Goal: Check status: Check status

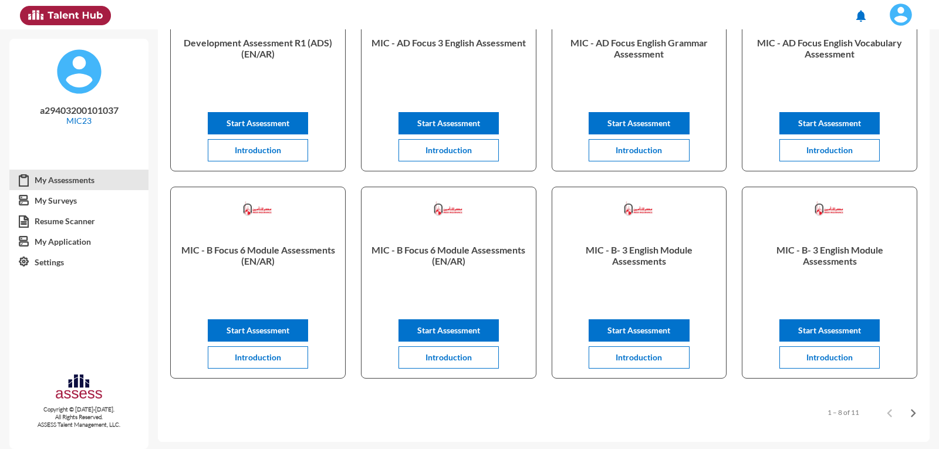
scroll to position [168, 0]
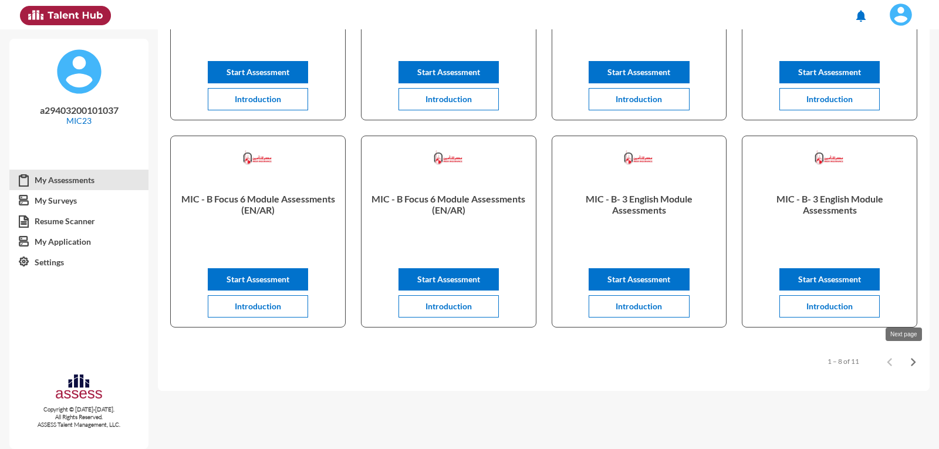
click at [912, 359] on icon "Next page" at bounding box center [913, 362] width 16 height 16
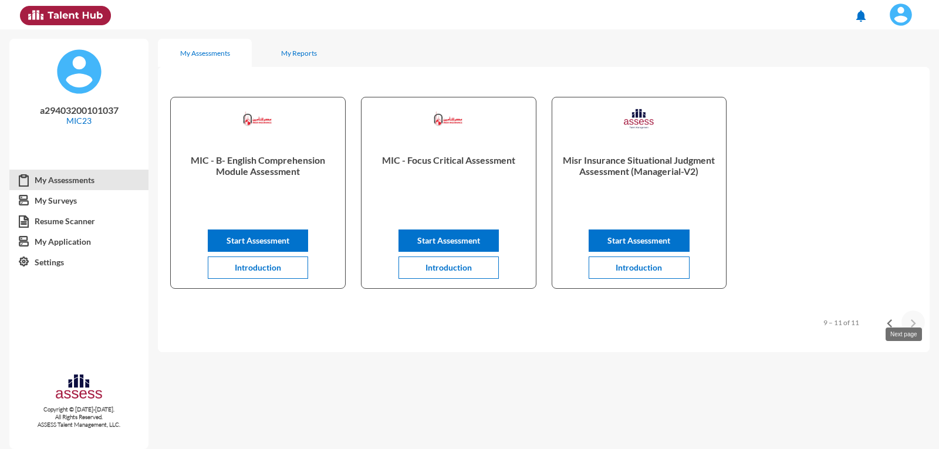
scroll to position [0, 0]
click at [625, 244] on span "Start Assessment" at bounding box center [639, 240] width 63 height 10
click at [901, 14] on img at bounding box center [900, 14] width 23 height 23
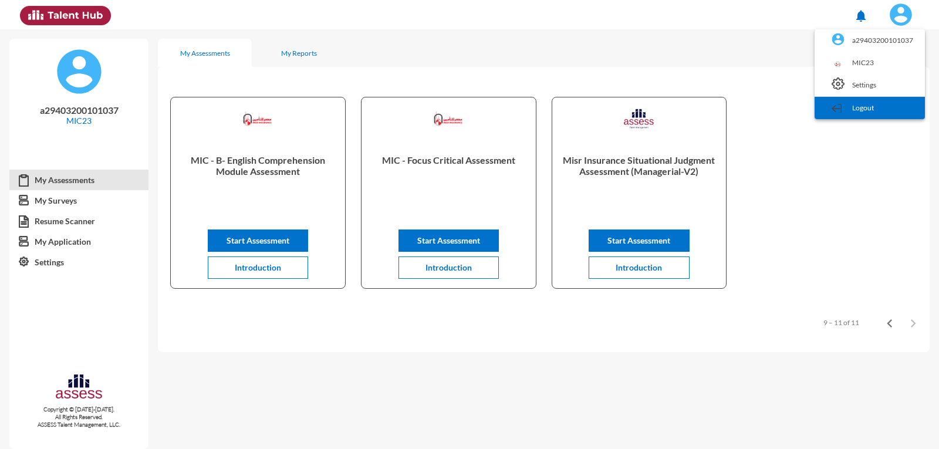
click at [867, 118] on link "Logout" at bounding box center [870, 108] width 99 height 22
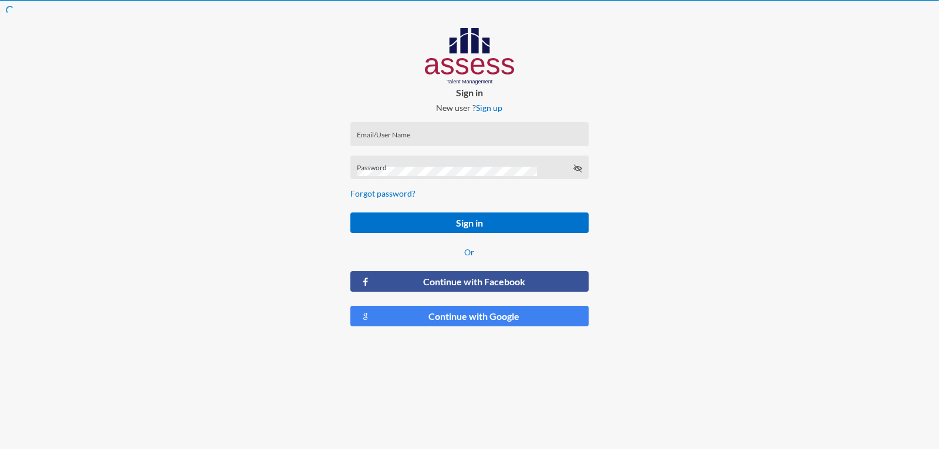
type input "a1234"
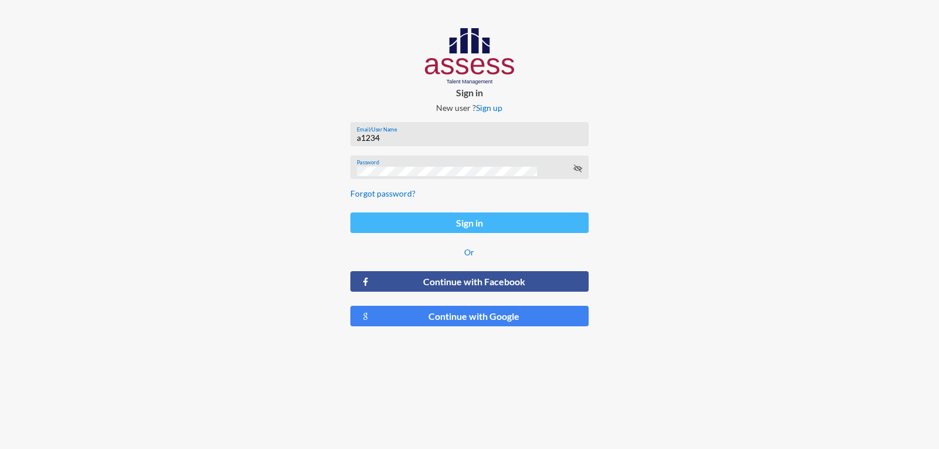
click at [461, 223] on button "Sign in" at bounding box center [469, 223] width 238 height 21
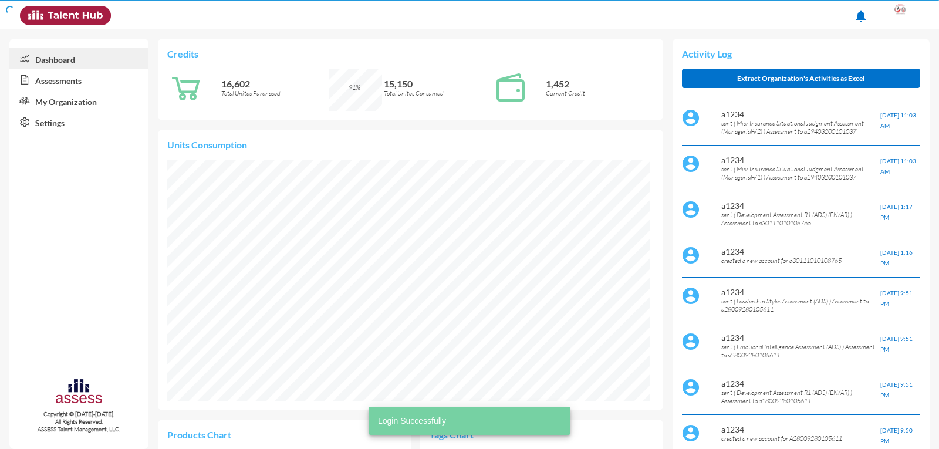
scroll to position [111, 223]
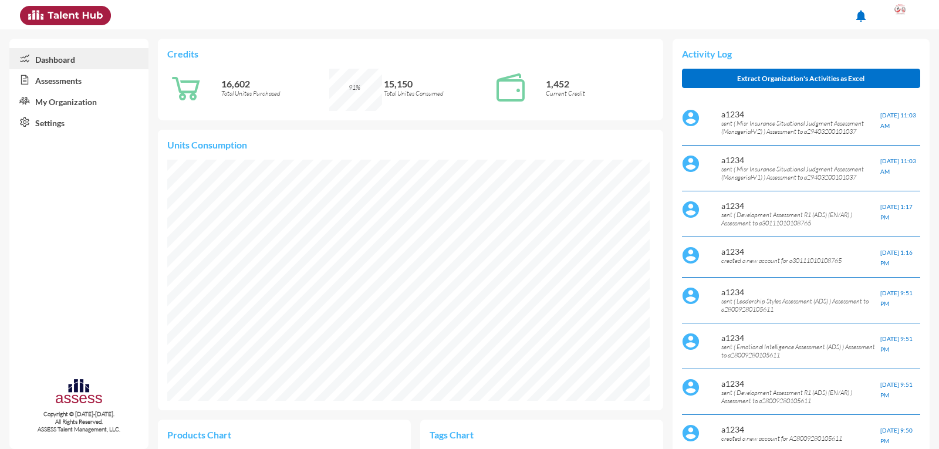
click at [55, 84] on link "Assessments" at bounding box center [78, 79] width 139 height 21
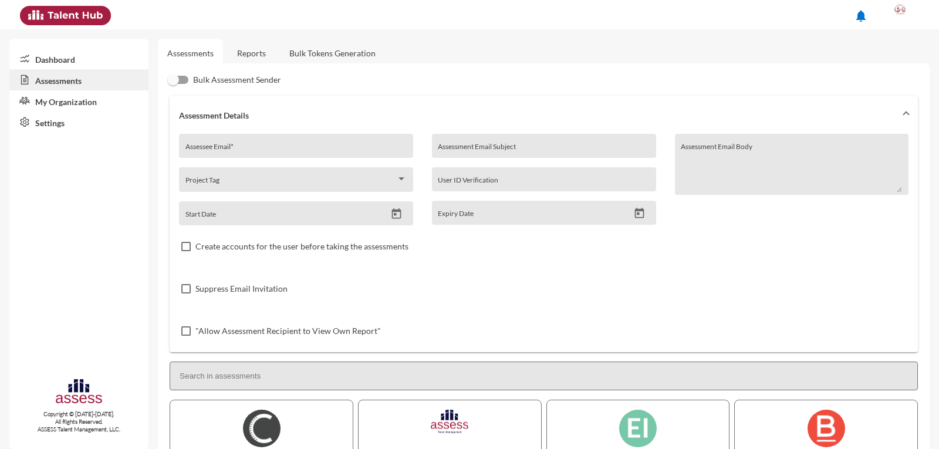
click at [254, 50] on link "Reports" at bounding box center [252, 53] width 48 height 29
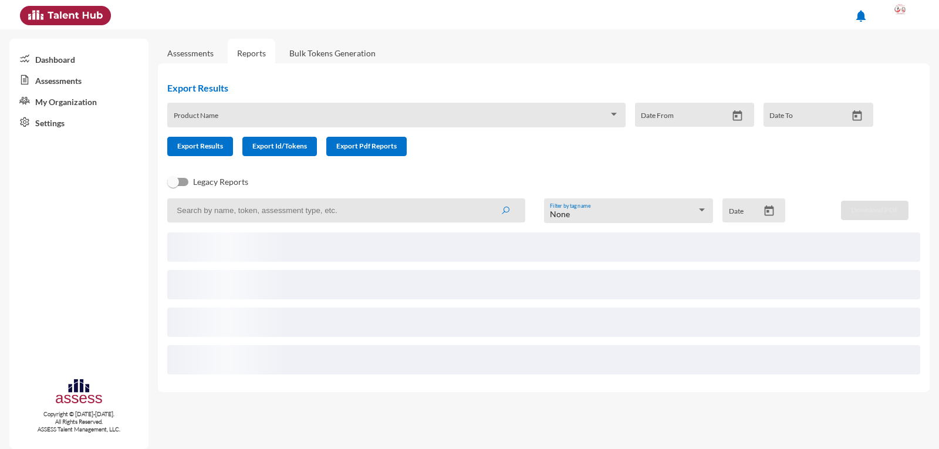
click at [470, 287] on span at bounding box center [543, 284] width 753 height 29
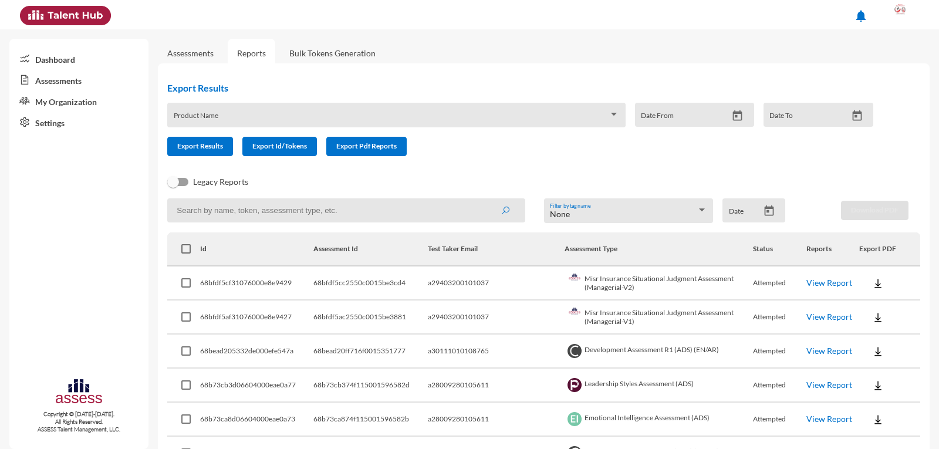
click at [807, 315] on link "View Report" at bounding box center [830, 317] width 46 height 10
click at [812, 319] on link "View Report" at bounding box center [830, 317] width 46 height 10
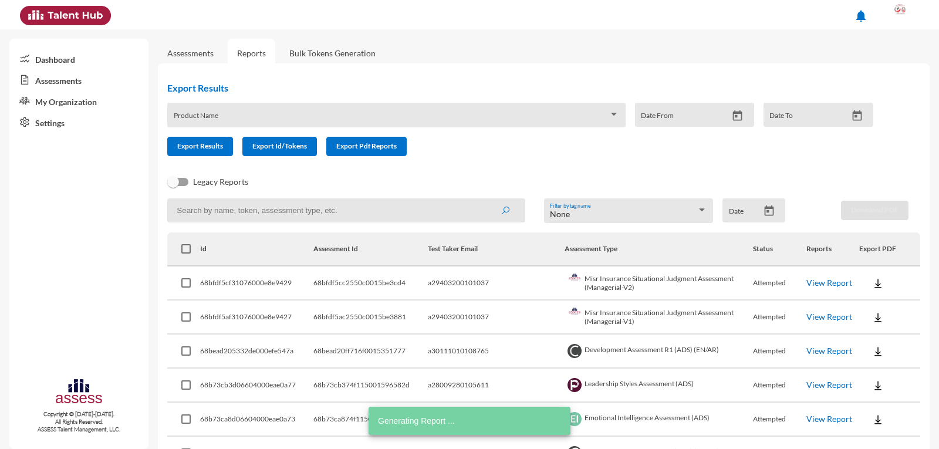
click at [872, 319] on img at bounding box center [878, 318] width 12 height 12
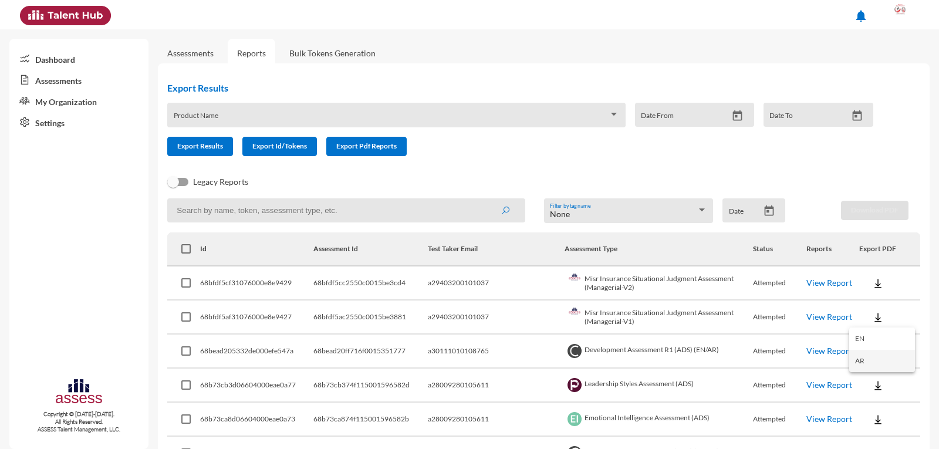
click at [871, 362] on button "AR" at bounding box center [883, 361] width 66 height 22
click at [814, 278] on link "View Report" at bounding box center [830, 283] width 46 height 10
click at [807, 352] on link "View Report" at bounding box center [830, 351] width 46 height 10
click at [814, 319] on link "View Report" at bounding box center [830, 317] width 46 height 10
click at [816, 351] on link "View Report" at bounding box center [830, 351] width 46 height 10
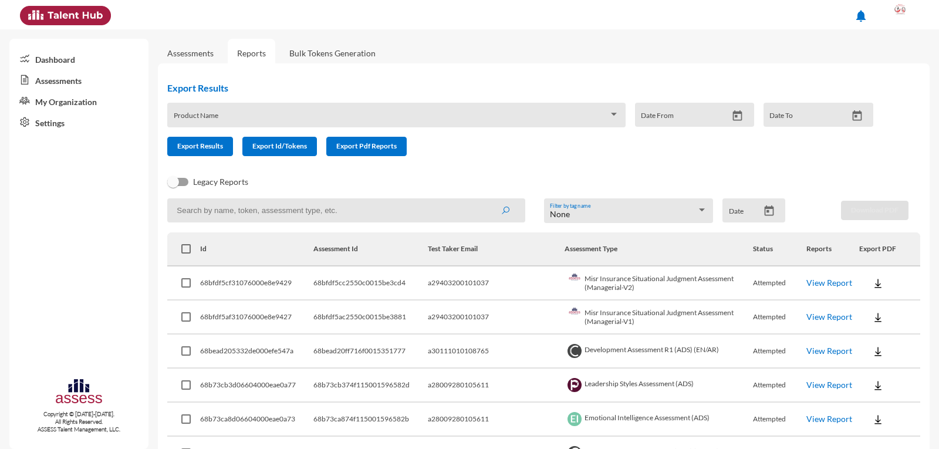
click at [625, 180] on div "Legacy Reports" at bounding box center [534, 186] width 753 height 23
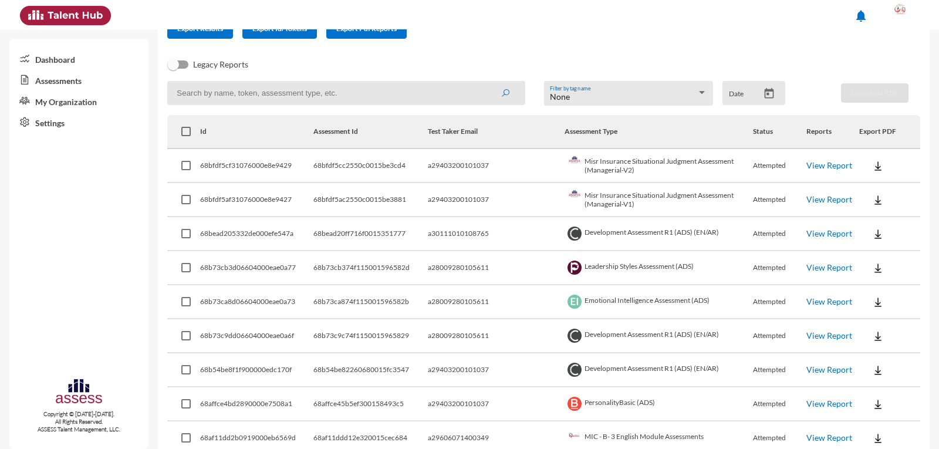
click at [807, 367] on link "View Report" at bounding box center [830, 370] width 46 height 10
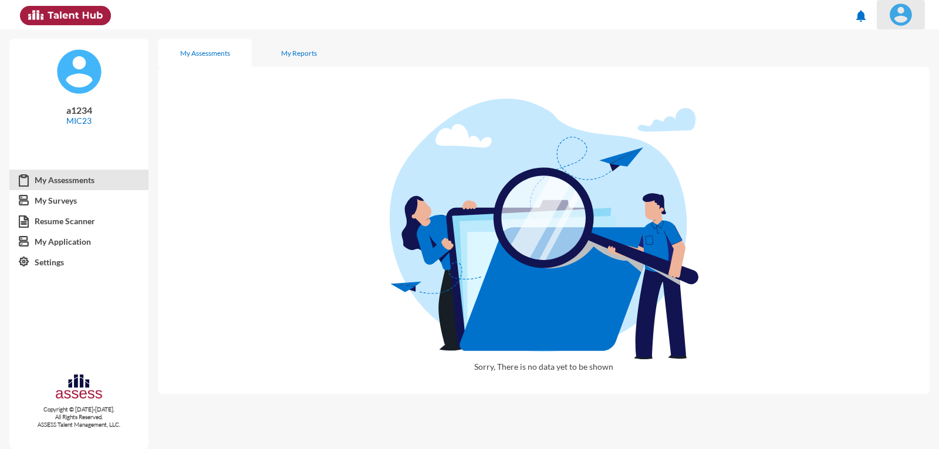
click at [904, 16] on img at bounding box center [900, 14] width 23 height 23
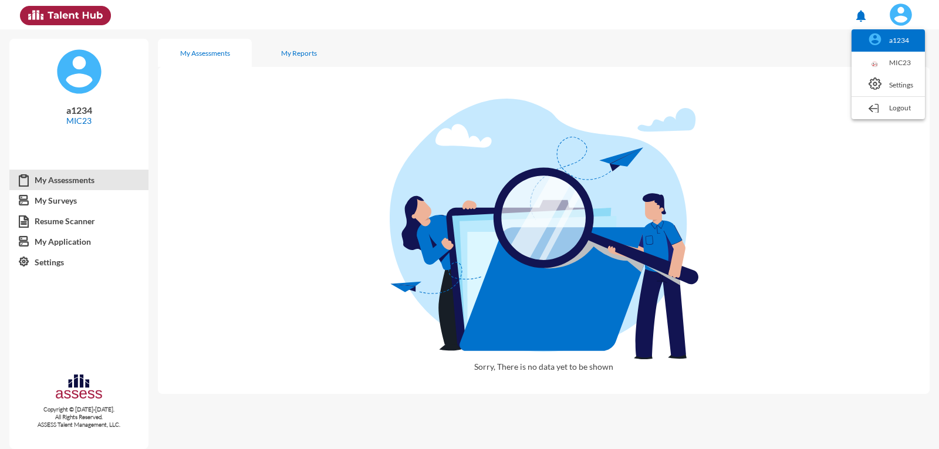
click at [896, 42] on link "a1234" at bounding box center [889, 40] width 62 height 22
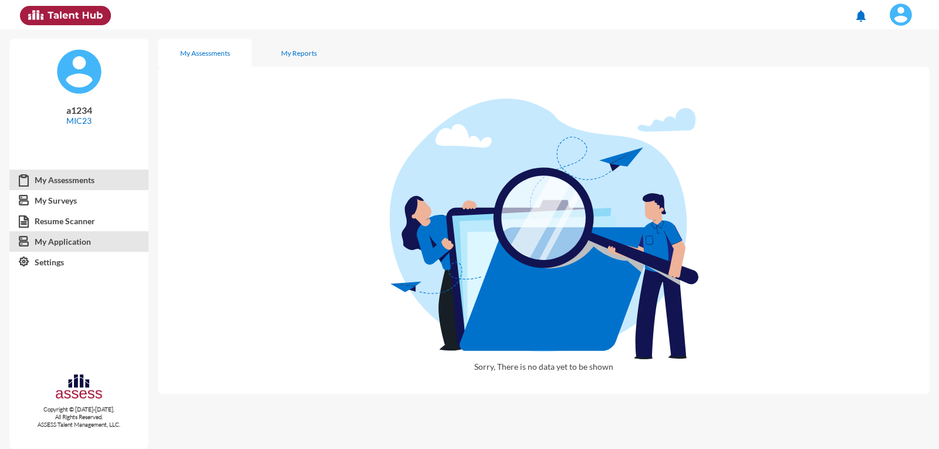
click at [70, 242] on link "My Application" at bounding box center [78, 241] width 139 height 21
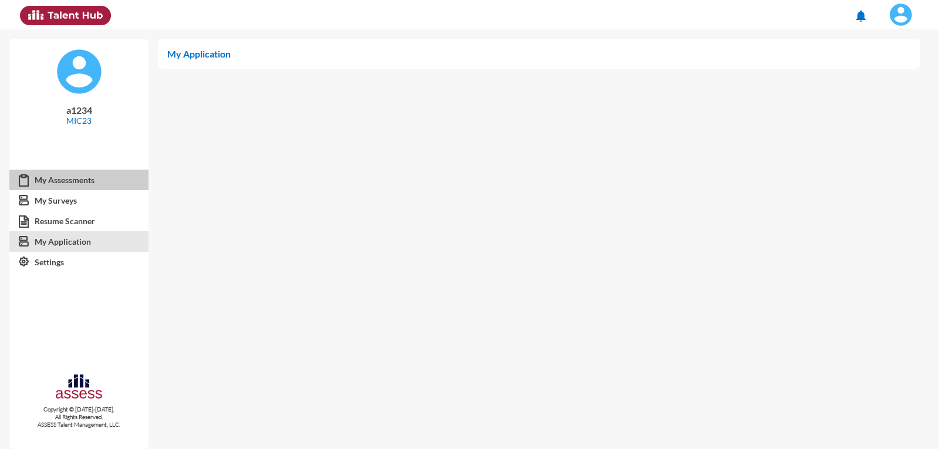
click at [60, 182] on link "My Assessments" at bounding box center [78, 180] width 139 height 21
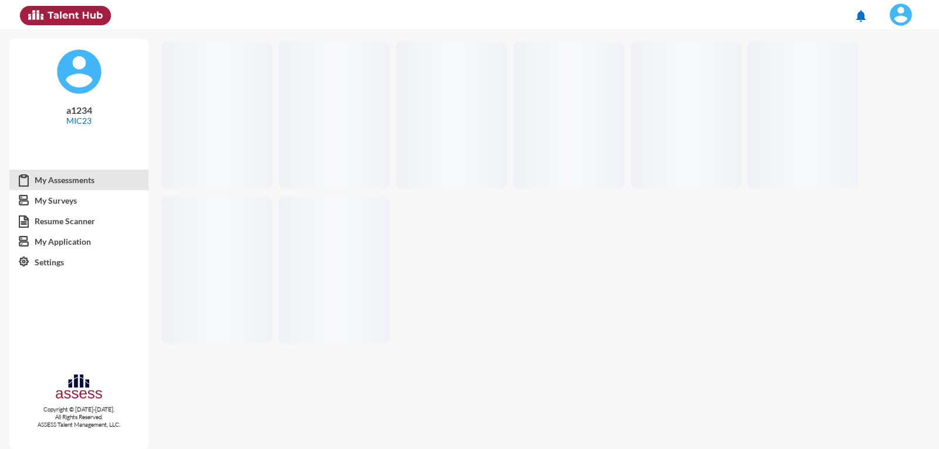
click at [92, 21] on img at bounding box center [65, 15] width 91 height 19
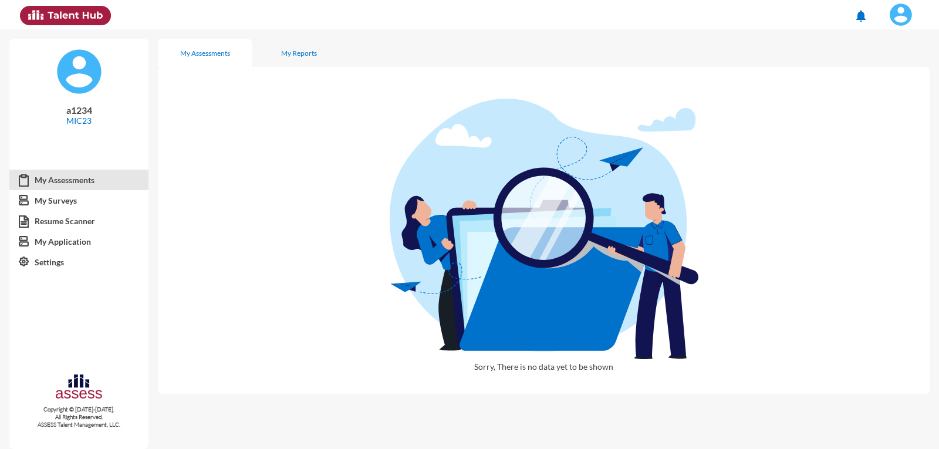
click at [905, 19] on img at bounding box center [900, 14] width 23 height 23
click at [296, 298] on div at bounding box center [469, 224] width 939 height 449
click at [305, 58] on div "My Reports" at bounding box center [299, 53] width 94 height 28
click at [82, 178] on link "My Assessments" at bounding box center [78, 180] width 139 height 21
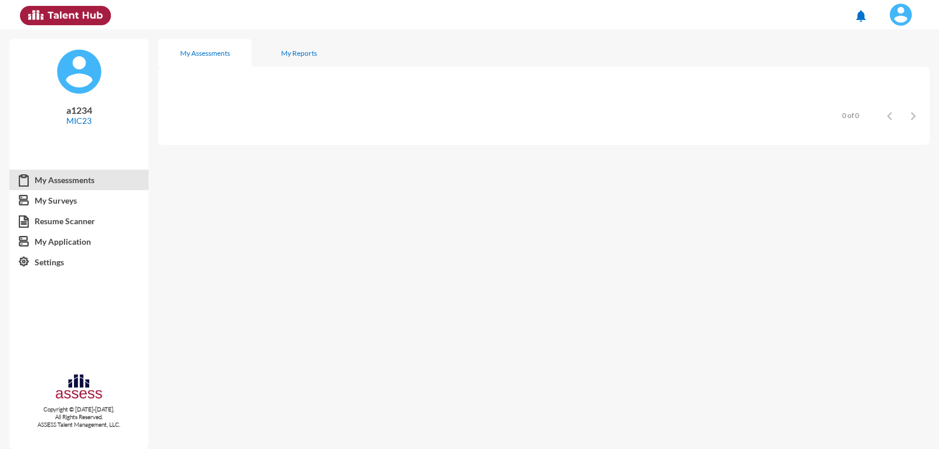
click at [906, 21] on img at bounding box center [900, 14] width 23 height 23
click at [897, 105] on link "Logout" at bounding box center [889, 108] width 62 height 22
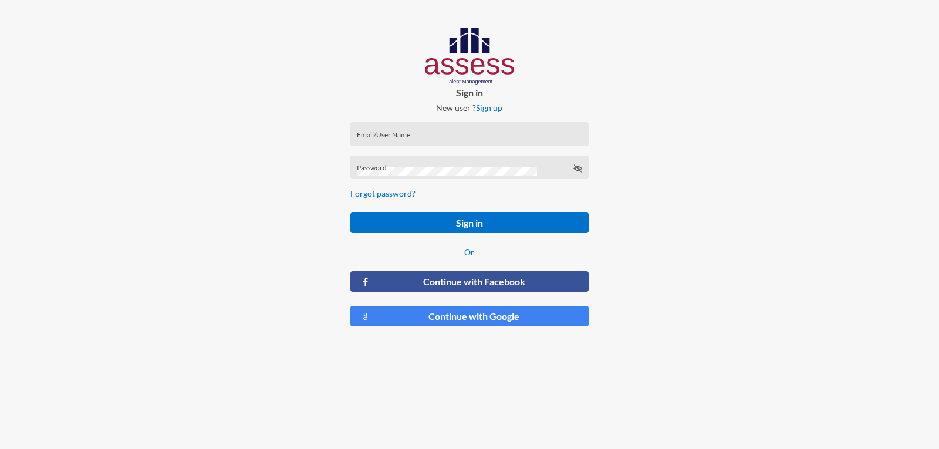
type input "a1234"
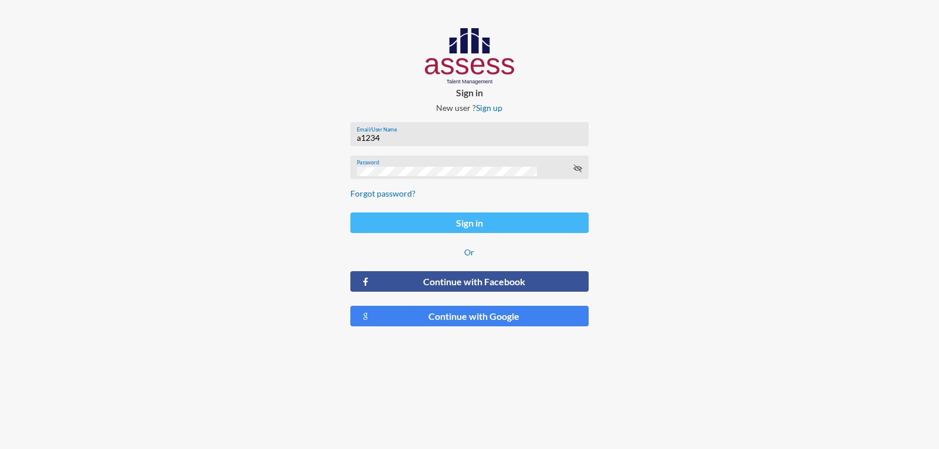
click at [454, 227] on button "Sign in" at bounding box center [469, 223] width 238 height 21
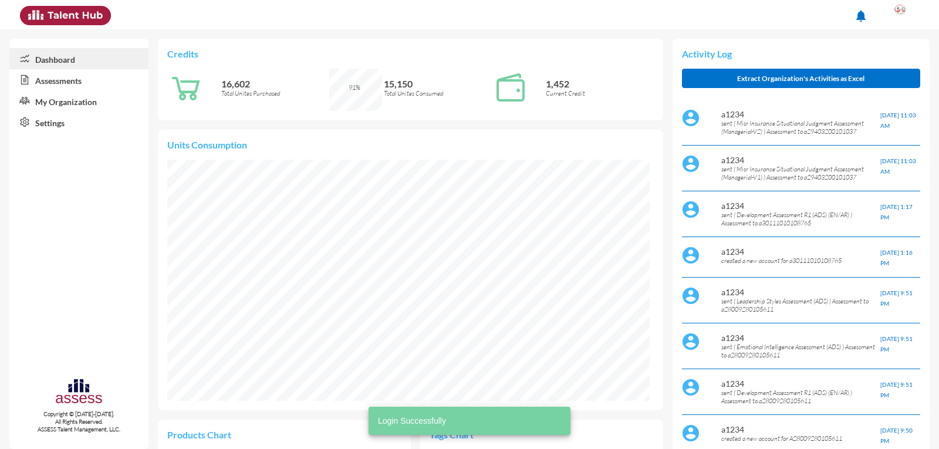
scroll to position [111, 223]
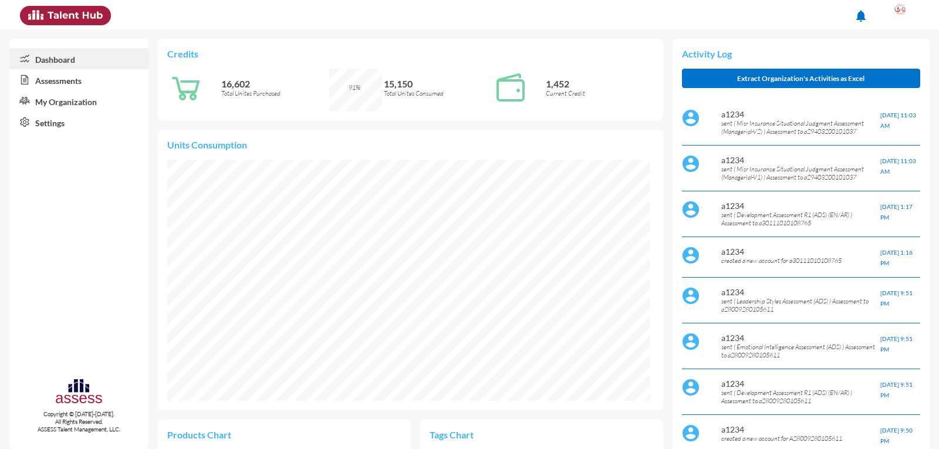
click at [65, 73] on link "Assessments" at bounding box center [78, 79] width 139 height 21
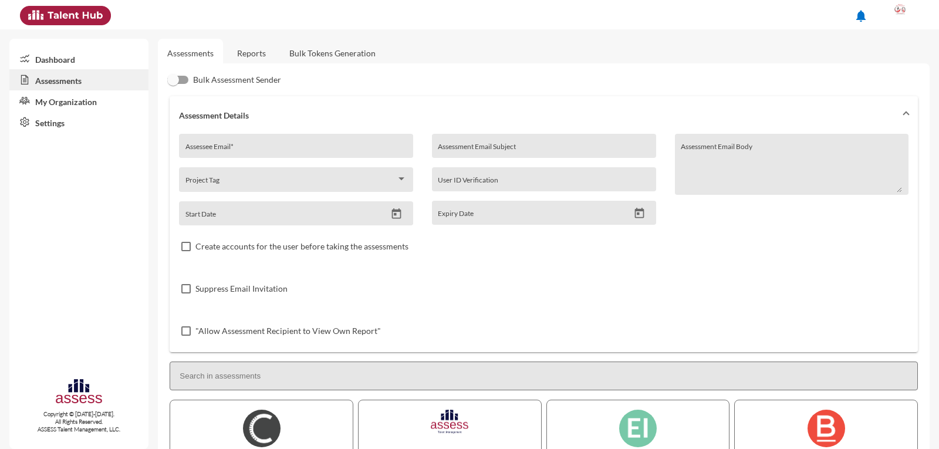
click at [258, 52] on link "Reports" at bounding box center [252, 53] width 48 height 29
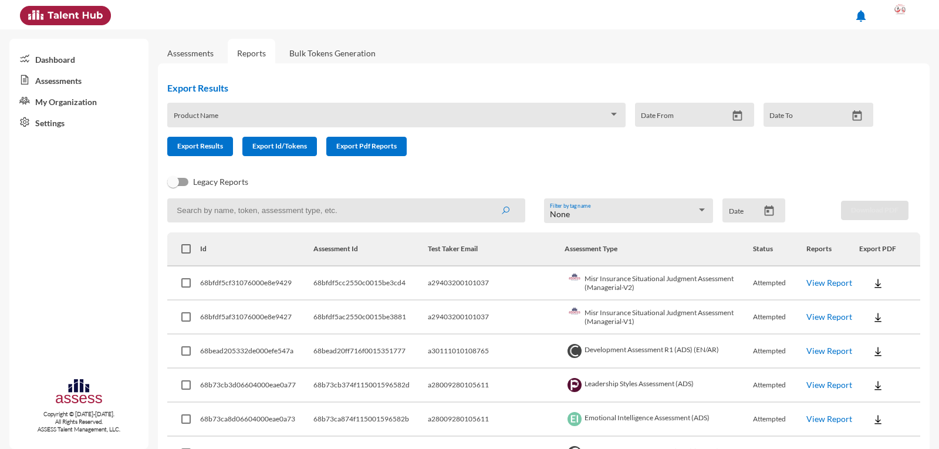
click at [807, 315] on link "View Report" at bounding box center [830, 317] width 46 height 10
click at [813, 350] on link "View Report" at bounding box center [830, 351] width 46 height 10
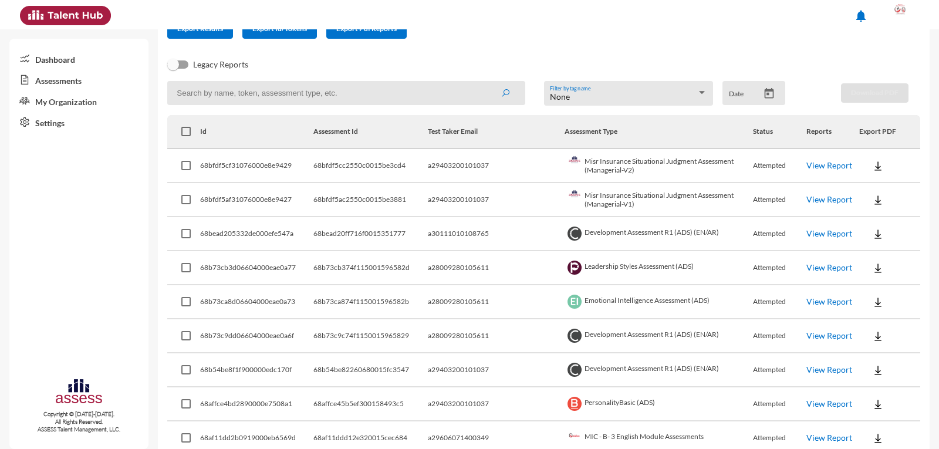
click at [813, 233] on link "View Report" at bounding box center [830, 233] width 46 height 10
click at [822, 198] on link "View Report" at bounding box center [830, 199] width 46 height 10
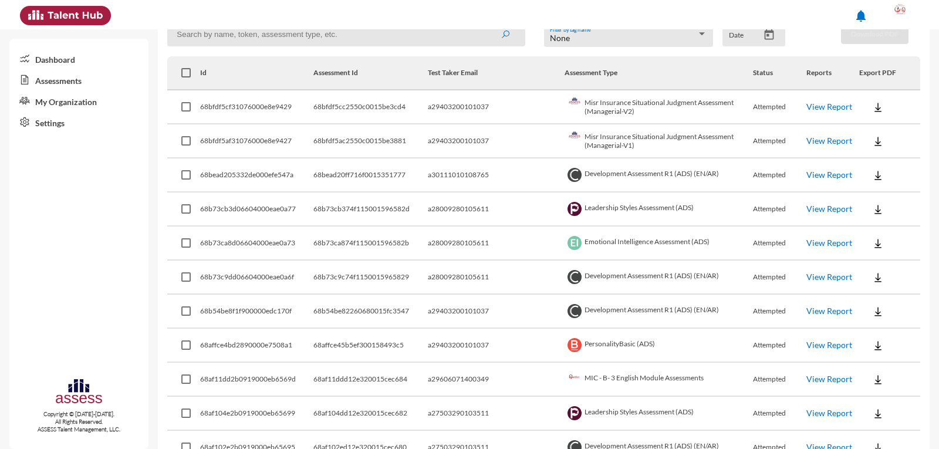
click at [807, 177] on link "View Report" at bounding box center [830, 175] width 46 height 10
click at [809, 137] on link "View Report" at bounding box center [830, 141] width 46 height 10
click at [810, 136] on link "View Report" at bounding box center [830, 141] width 46 height 10
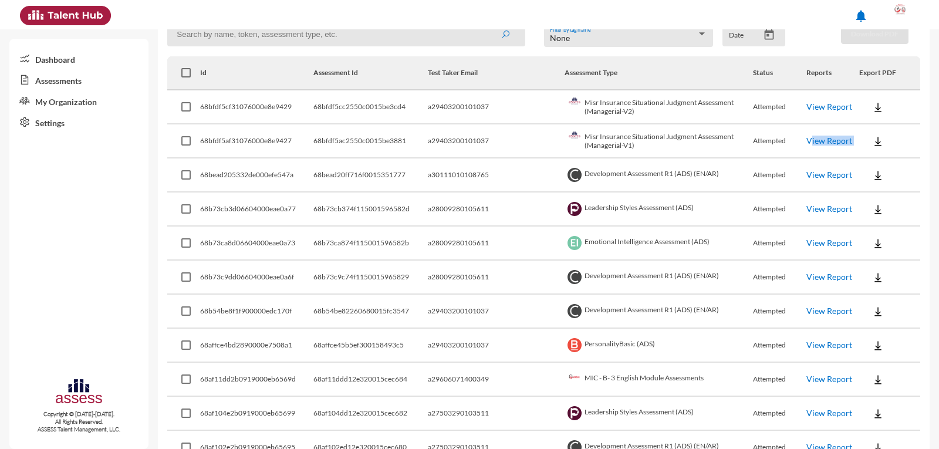
click at [810, 136] on link "View Report" at bounding box center [830, 141] width 46 height 10
click at [753, 143] on td "Attempted" at bounding box center [779, 141] width 53 height 34
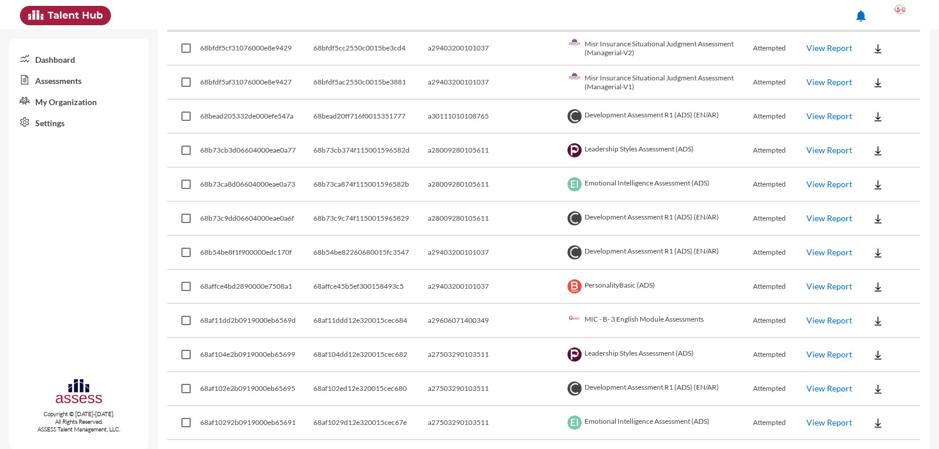
scroll to position [0, 0]
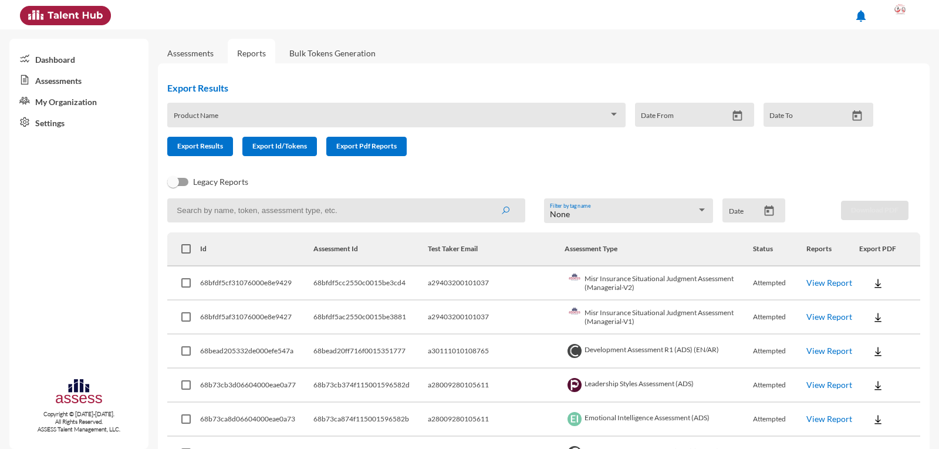
click at [815, 355] on link "View Report" at bounding box center [830, 351] width 46 height 10
